Goal: Navigation & Orientation: Find specific page/section

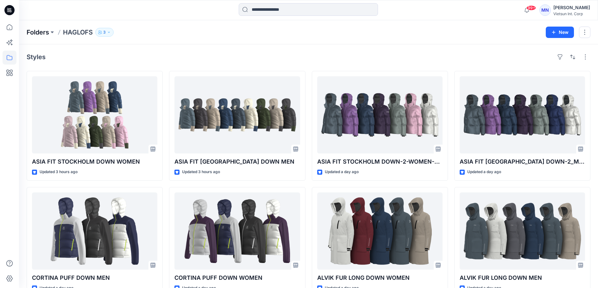
click at [33, 32] on p "Folders" at bounding box center [38, 32] width 22 height 9
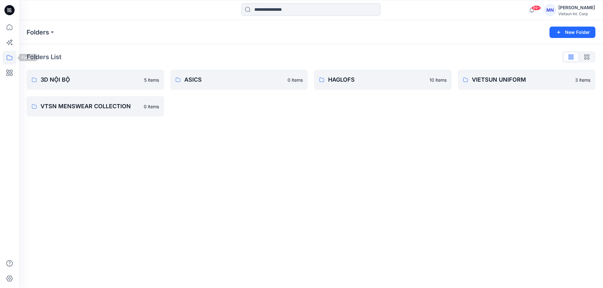
click at [8, 60] on icon at bounding box center [10, 57] width 6 height 5
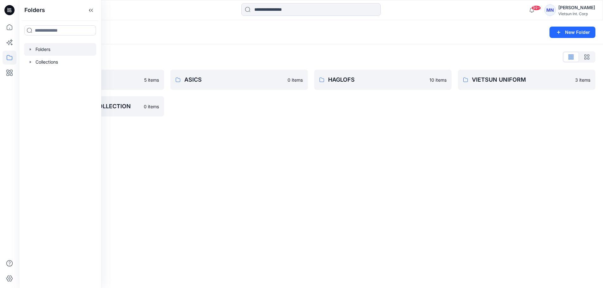
click at [60, 53] on div at bounding box center [60, 49] width 72 height 13
click at [348, 161] on div "Folders New Folder Folders List 3D NỘI BỘ 5 items VTSN MENSWEAR COLLECTION 0 it…" at bounding box center [311, 154] width 584 height 268
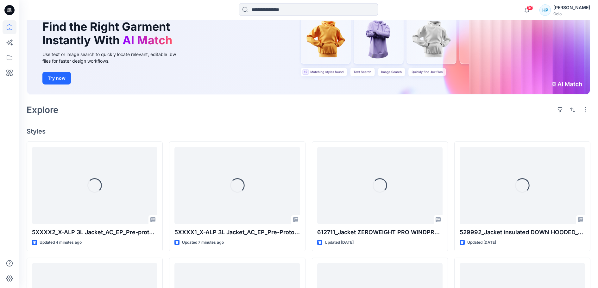
scroll to position [95, 0]
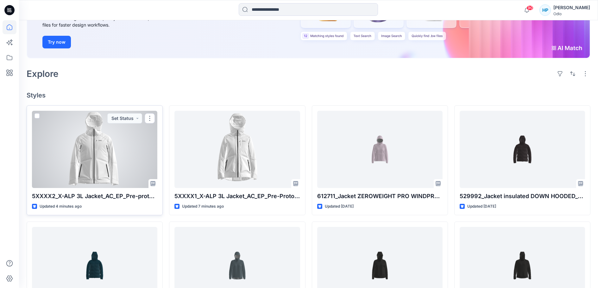
click at [140, 188] on div at bounding box center [94, 149] width 125 height 77
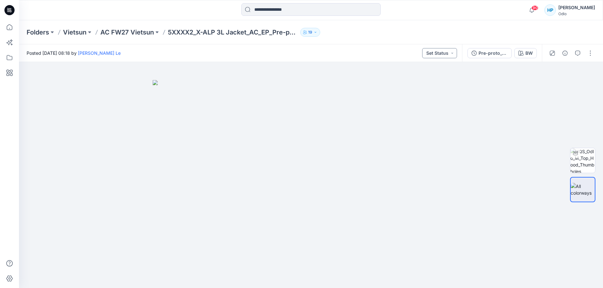
click at [422, 56] on button "Set Status" at bounding box center [439, 53] width 35 height 10
click at [478, 53] on div "Pre-proto_GM" at bounding box center [492, 53] width 29 height 7
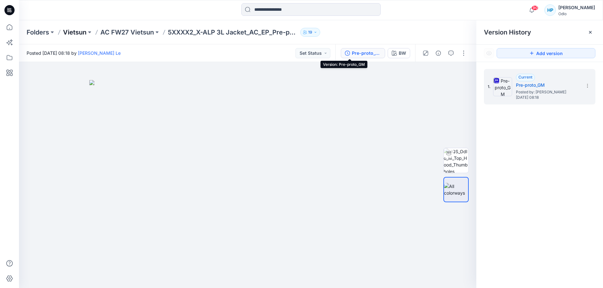
click at [74, 35] on p "Vietsun" at bounding box center [74, 32] width 23 height 9
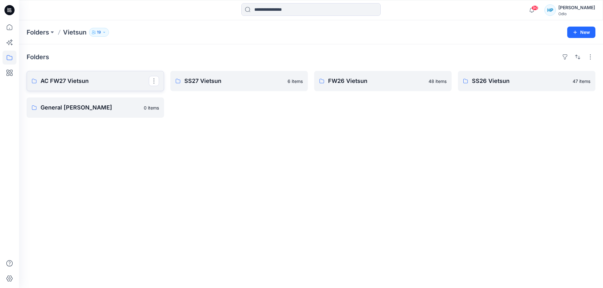
click at [73, 84] on p "AC FW27 Vietsun" at bounding box center [95, 81] width 108 height 9
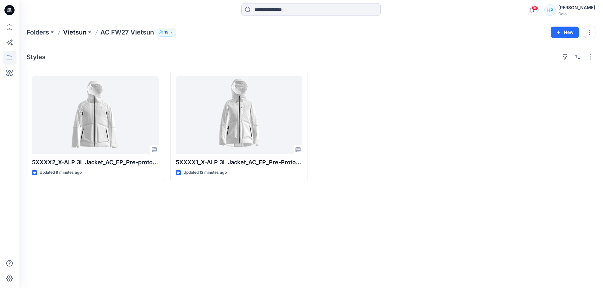
click at [83, 33] on p "Vietsun" at bounding box center [74, 32] width 23 height 9
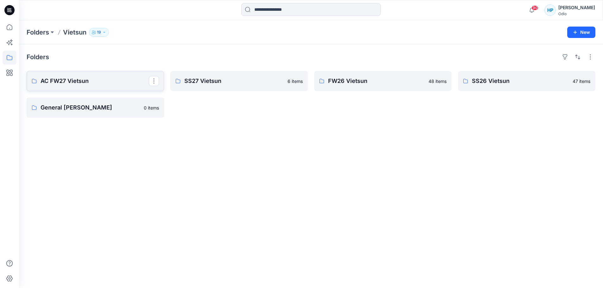
click at [104, 85] on p "AC FW27 Vietsun" at bounding box center [95, 81] width 108 height 9
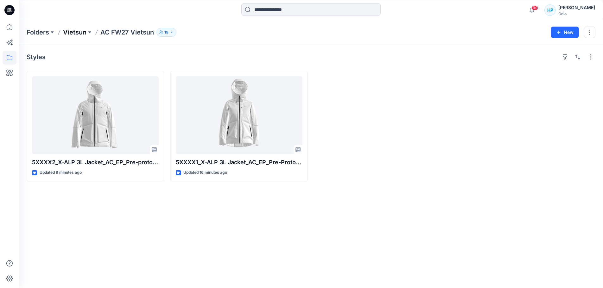
click at [72, 29] on p "Vietsun" at bounding box center [74, 32] width 23 height 9
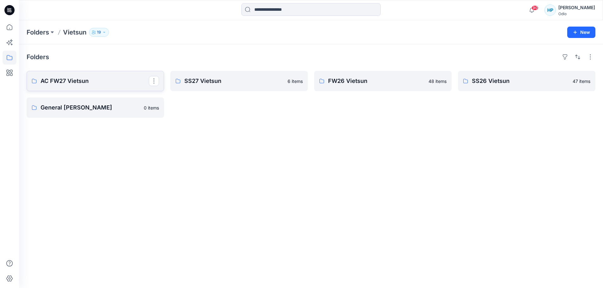
click at [91, 91] on link "AC FW27 Vietsun" at bounding box center [95, 81] width 137 height 20
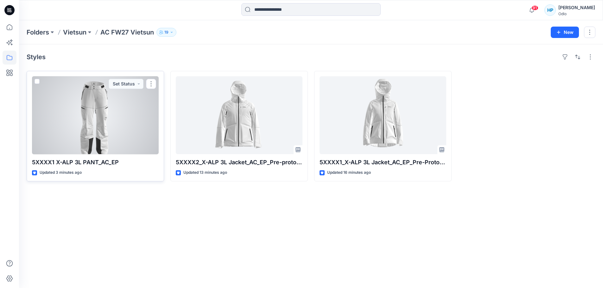
click at [89, 121] on div at bounding box center [95, 115] width 127 height 78
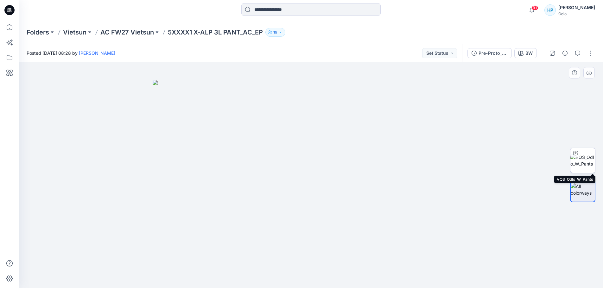
click at [586, 167] on img at bounding box center [582, 160] width 25 height 13
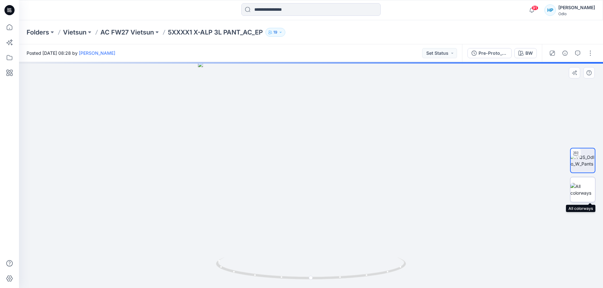
click at [582, 192] on img at bounding box center [582, 189] width 25 height 13
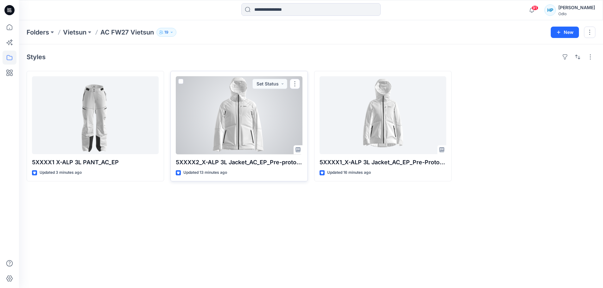
click at [260, 151] on div at bounding box center [239, 115] width 127 height 78
